Goal: Check status: Check status

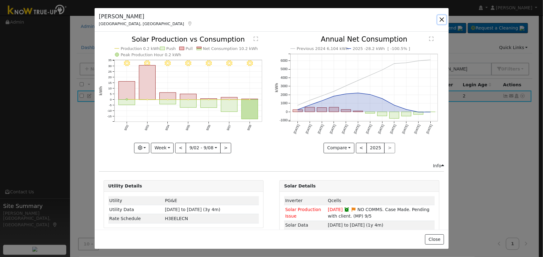
drag, startPoint x: 443, startPoint y: 17, endPoint x: 462, endPoint y: 46, distance: 34.3
click at [444, 16] on button "button" at bounding box center [441, 19] width 9 height 9
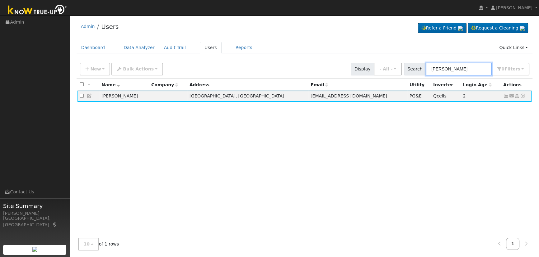
drag, startPoint x: 467, startPoint y: 71, endPoint x: 419, endPoint y: 73, distance: 47.9
click at [419, 73] on div "Search [PERSON_NAME] 0 Filter s Role Show - All - Show Leads Admin Billing Admi…" at bounding box center [467, 69] width 126 height 13
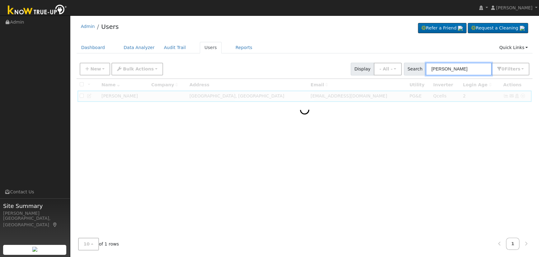
type input "[PERSON_NAME]"
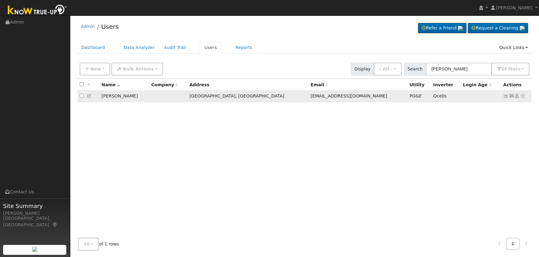
click at [505, 97] on icon at bounding box center [506, 96] width 6 height 4
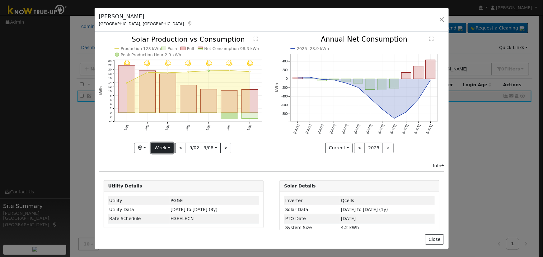
click at [167, 146] on button "Week" at bounding box center [162, 148] width 23 height 11
click at [145, 150] on button "button" at bounding box center [141, 148] width 15 height 11
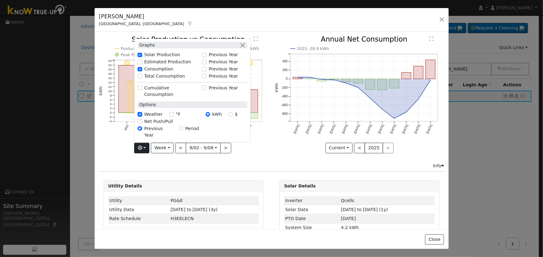
click at [140, 80] on div "Total Consumption" at bounding box center [167, 76] width 61 height 7
click at [141, 78] on input "Total Consumption" at bounding box center [139, 76] width 4 height 4
checkbox input "true"
click at [240, 49] on div "Graphs" at bounding box center [192, 45] width 110 height 7
click at [243, 49] on button "button" at bounding box center [242, 45] width 7 height 7
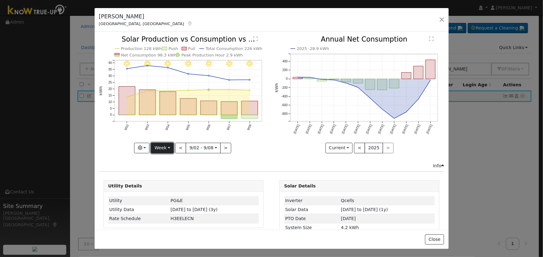
click at [169, 143] on button "Week" at bounding box center [162, 148] width 23 height 11
click at [170, 186] on link "Year" at bounding box center [172, 187] width 43 height 9
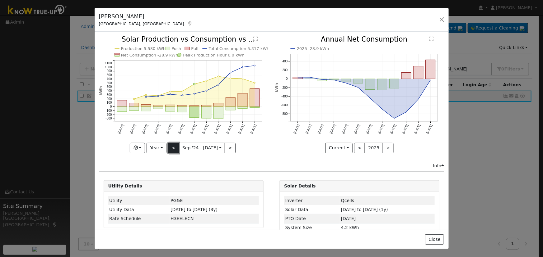
click at [176, 148] on button "<" at bounding box center [173, 148] width 11 height 11
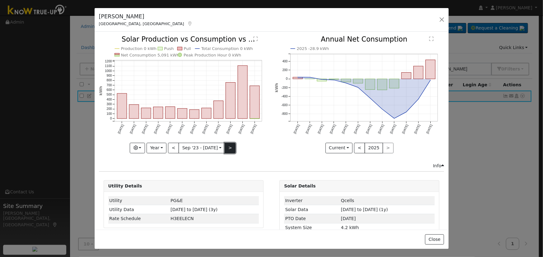
click at [228, 144] on button ">" at bounding box center [230, 148] width 11 height 11
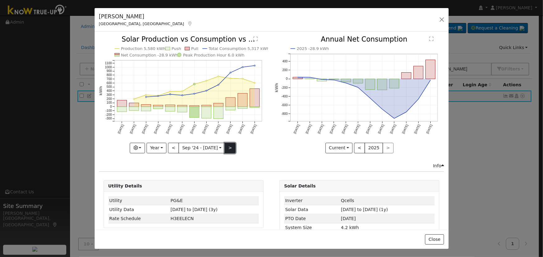
click at [228, 147] on button ">" at bounding box center [230, 148] width 11 height 11
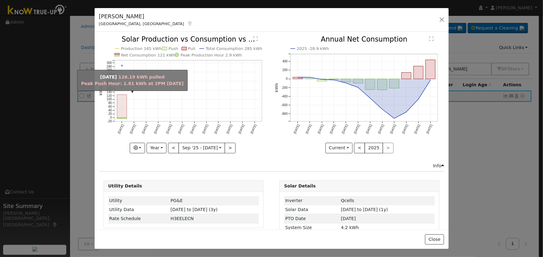
click at [122, 113] on rect "onclick=""" at bounding box center [122, 106] width 10 height 23
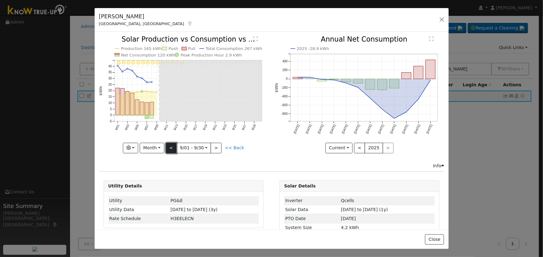
click at [169, 145] on button "<" at bounding box center [171, 148] width 11 height 11
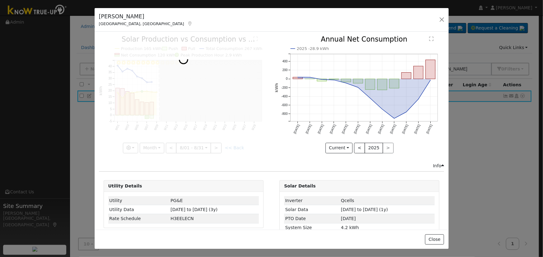
click at [169, 145] on div at bounding box center [183, 94] width 169 height 117
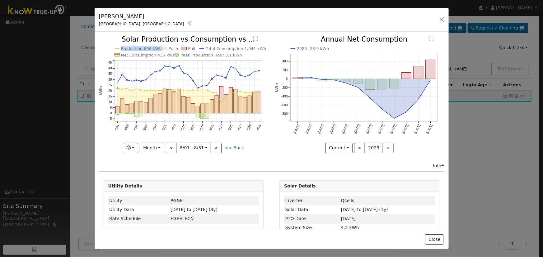
click at [169, 145] on div at bounding box center [183, 94] width 169 height 117
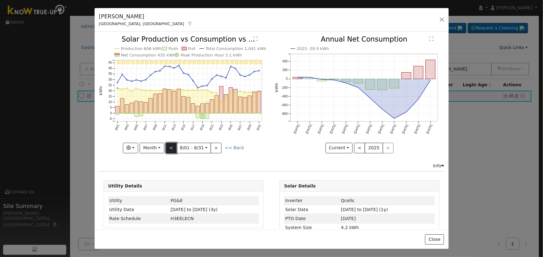
click at [169, 144] on button "<" at bounding box center [171, 148] width 11 height 11
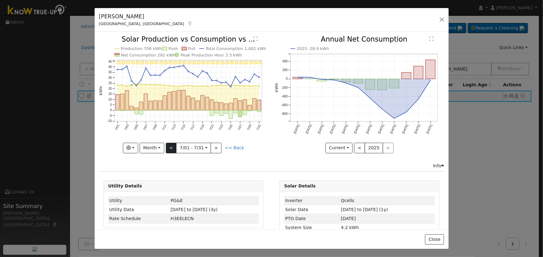
click at [169, 144] on div at bounding box center [183, 94] width 169 height 117
click at [169, 144] on button "<" at bounding box center [171, 148] width 11 height 11
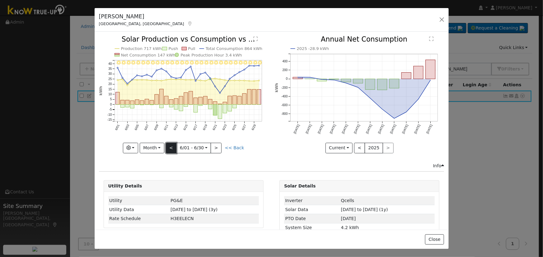
click at [169, 144] on button "<" at bounding box center [171, 148] width 11 height 11
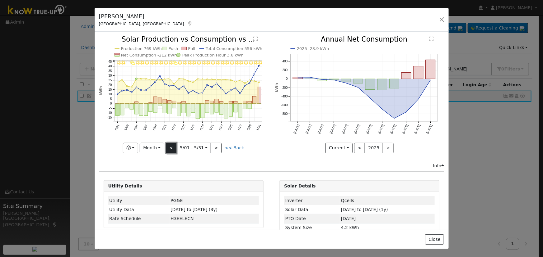
click at [170, 144] on button "<" at bounding box center [171, 148] width 11 height 11
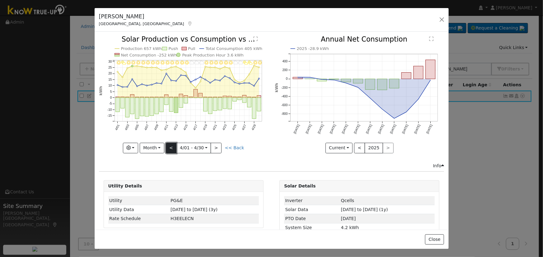
click at [170, 144] on button "<" at bounding box center [171, 148] width 11 height 11
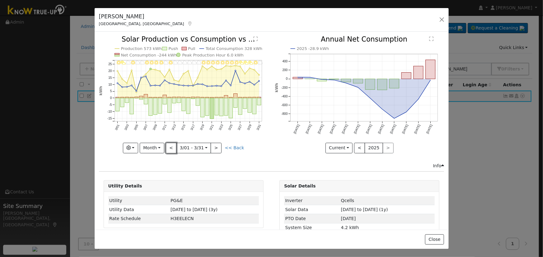
click at [170, 145] on button "<" at bounding box center [171, 148] width 11 height 11
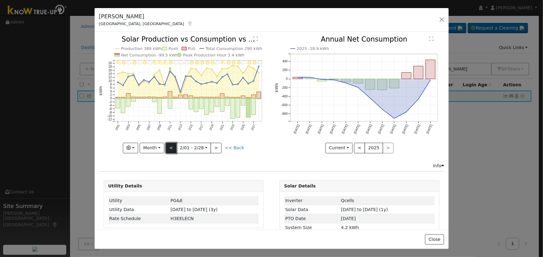
click at [171, 146] on button "<" at bounding box center [171, 148] width 11 height 11
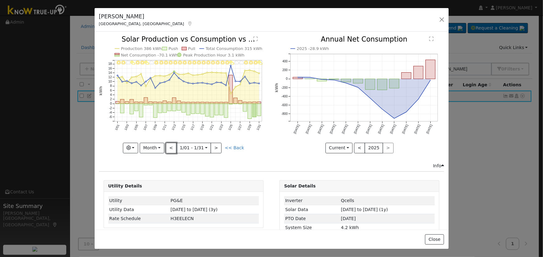
click at [172, 147] on button "<" at bounding box center [171, 148] width 11 height 11
type input "[DATE]"
